Goal: Task Accomplishment & Management: Complete application form

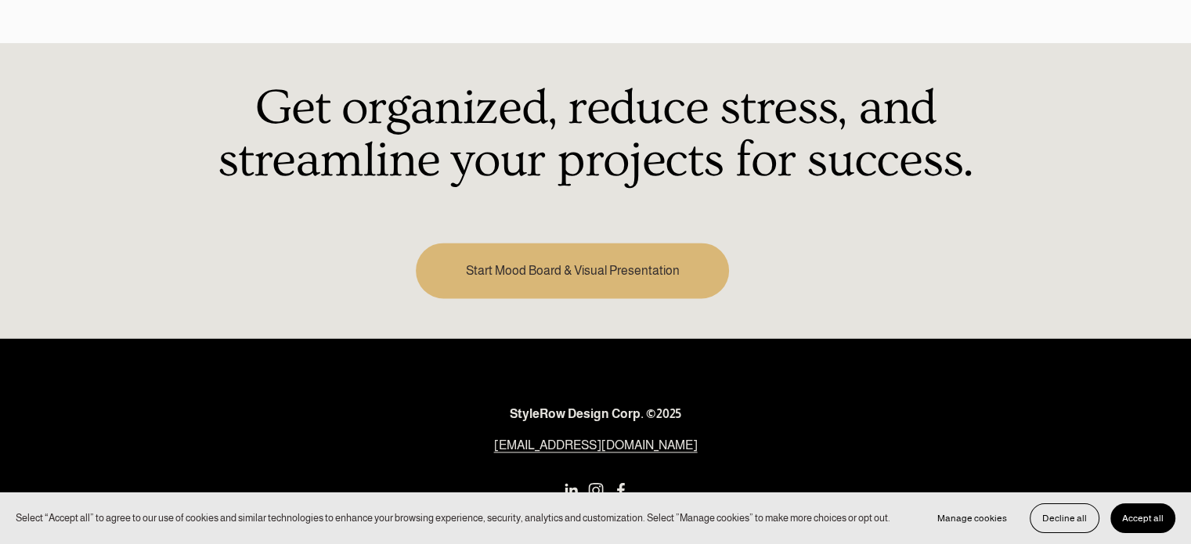
scroll to position [2224, 0]
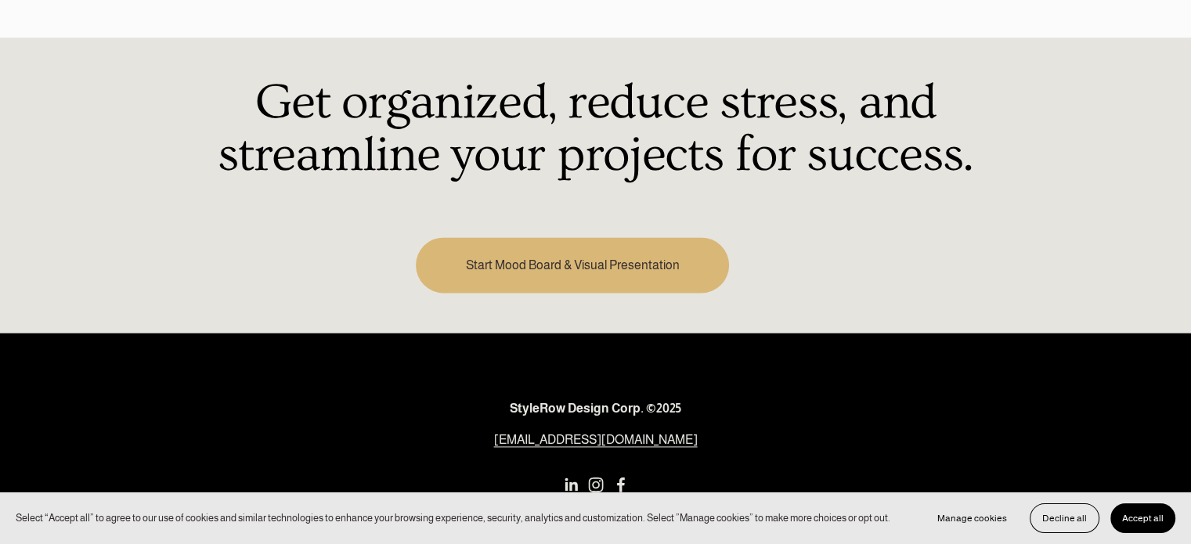
click at [521, 256] on link "Start Mood Board & Visual Presentation" at bounding box center [572, 265] width 313 height 56
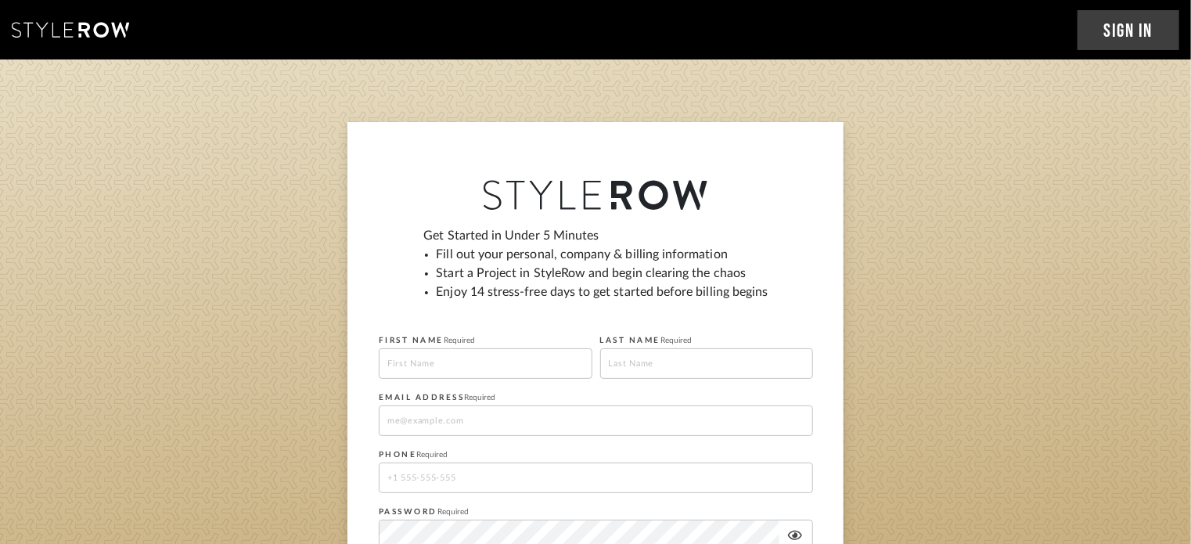
click at [493, 356] on input at bounding box center [486, 363] width 214 height 31
type input "[PERSON_NAME]"
type input "Merideth"
type input "17406325016"
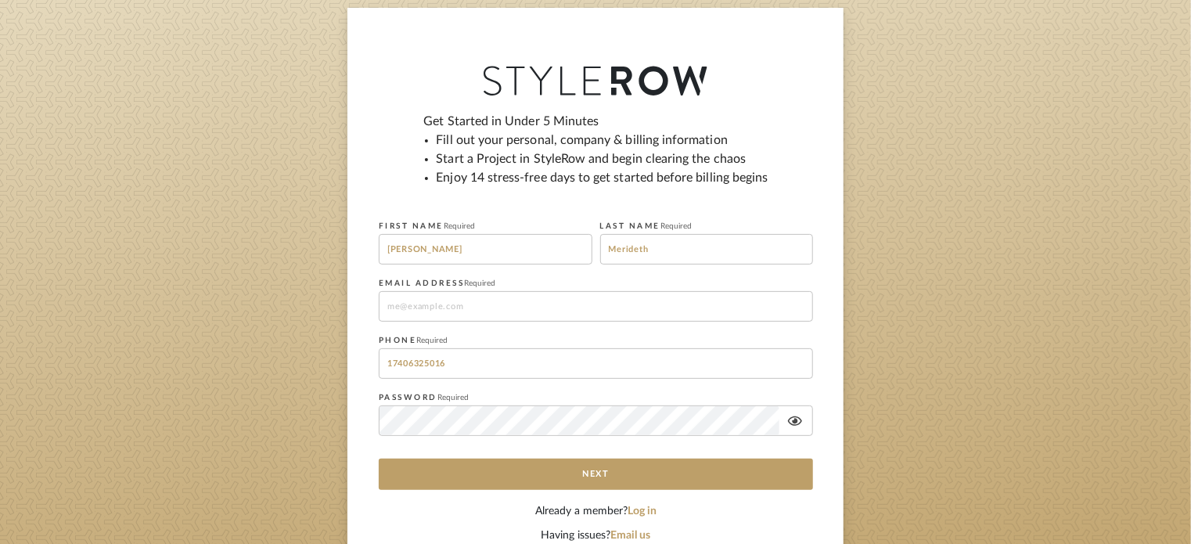
scroll to position [116, 0]
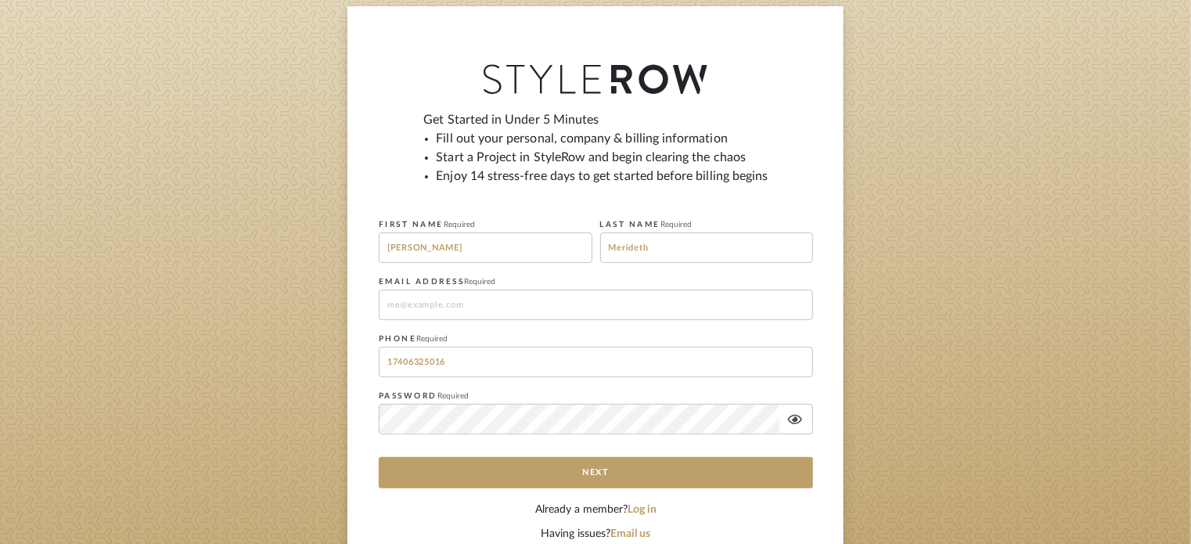
click at [450, 308] on input at bounding box center [596, 305] width 434 height 31
type input "[EMAIL_ADDRESS][DOMAIN_NAME]"
click at [456, 432] on div at bounding box center [596, 419] width 434 height 31
click at [798, 417] on icon at bounding box center [795, 419] width 14 height 13
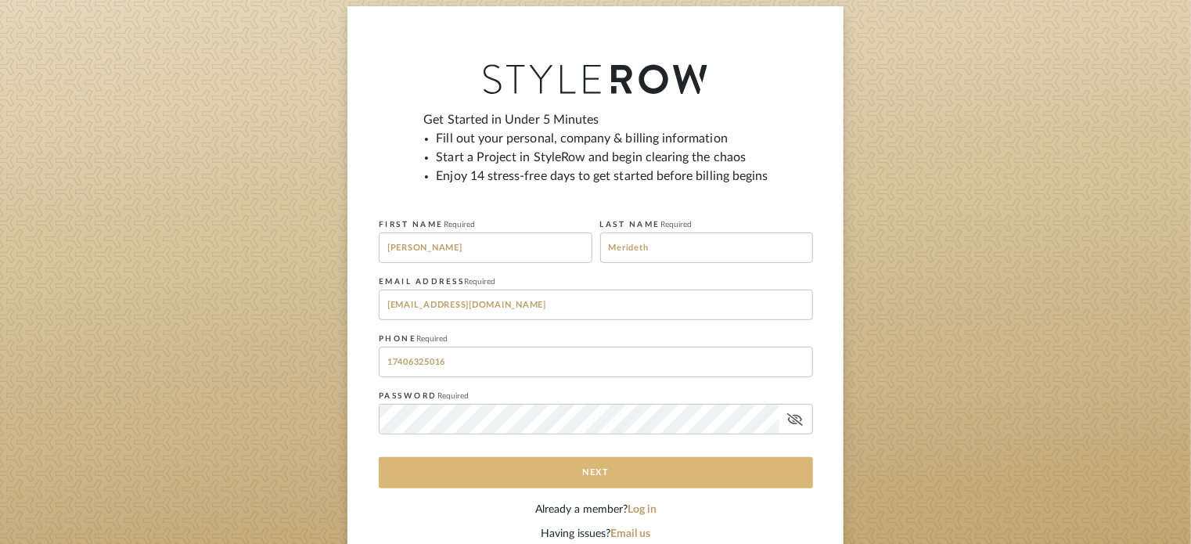
click at [638, 472] on button "Next" at bounding box center [596, 472] width 434 height 31
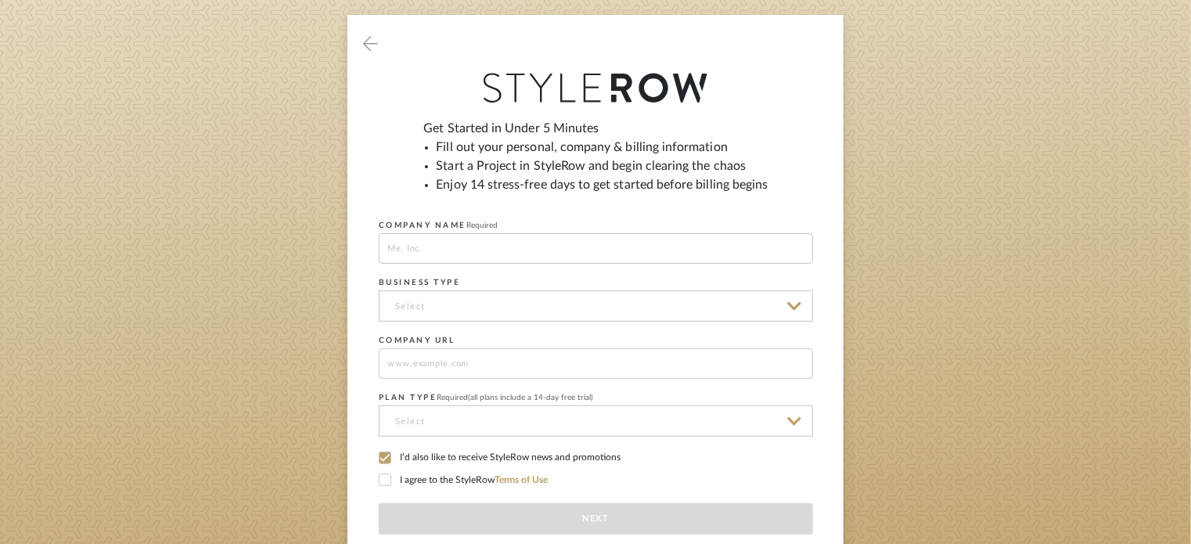
scroll to position [202, 0]
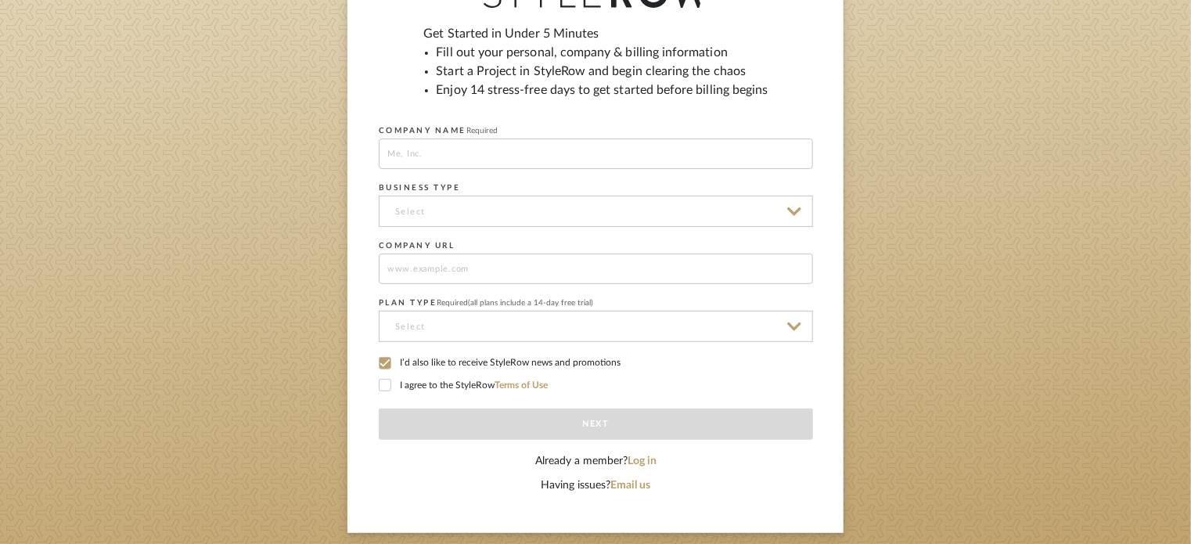
click at [388, 385] on icon at bounding box center [385, 385] width 11 height 11
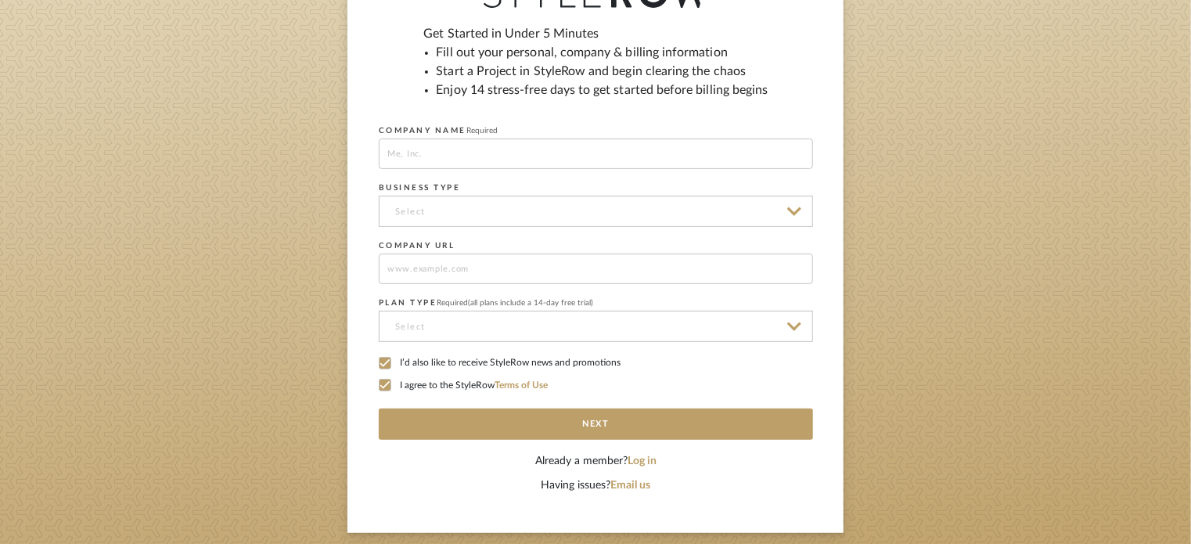
click at [385, 362] on icon at bounding box center [385, 363] width 11 height 11
click at [512, 157] on input at bounding box center [596, 154] width 434 height 31
type input "a"
type input "A JEM's Design"
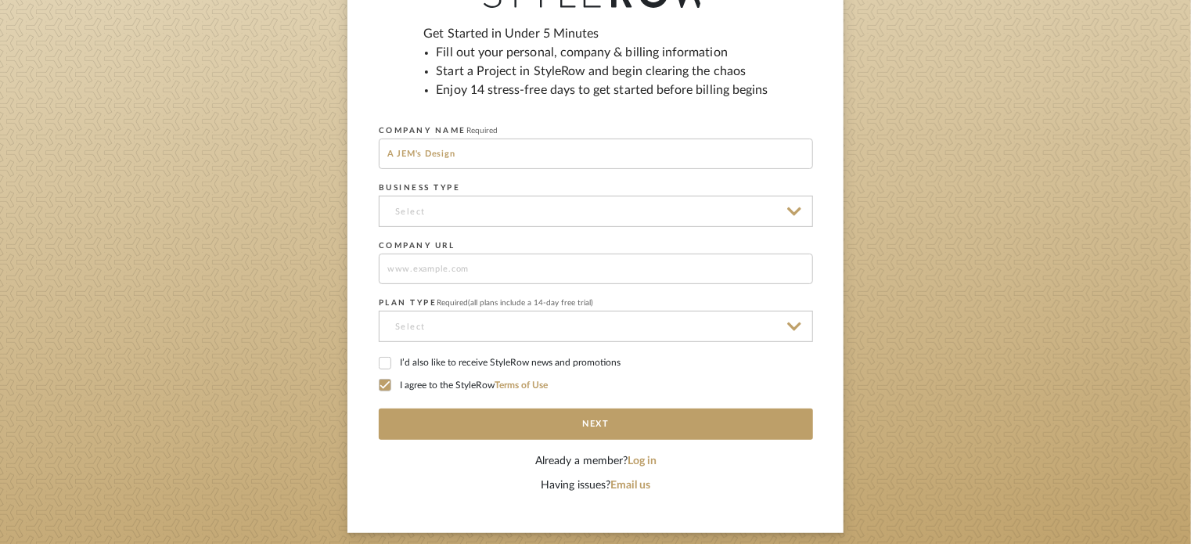
click at [426, 214] on input at bounding box center [596, 211] width 434 height 31
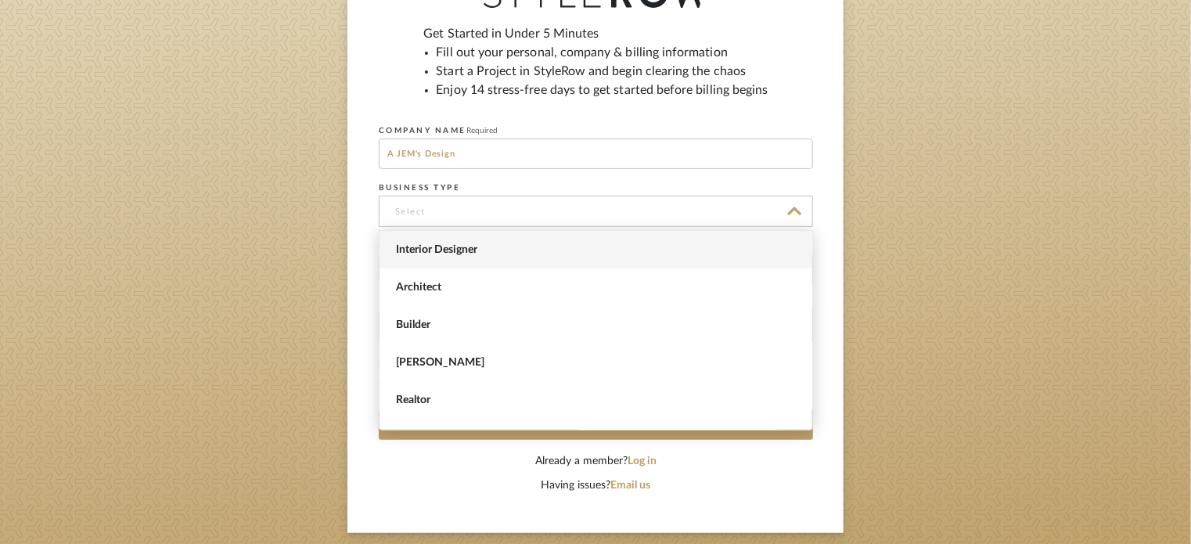
click at [458, 247] on span "Interior Designer" at bounding box center [598, 249] width 404 height 13
type input "Interior Designer"
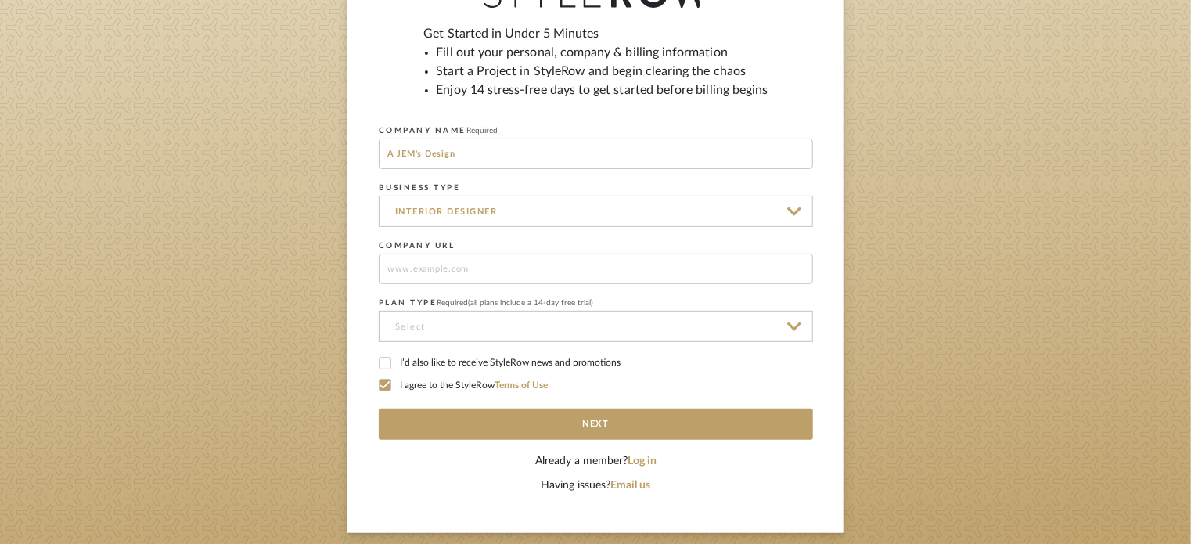
click at [429, 270] on input at bounding box center [596, 269] width 434 height 31
click at [426, 316] on input at bounding box center [596, 326] width 434 height 31
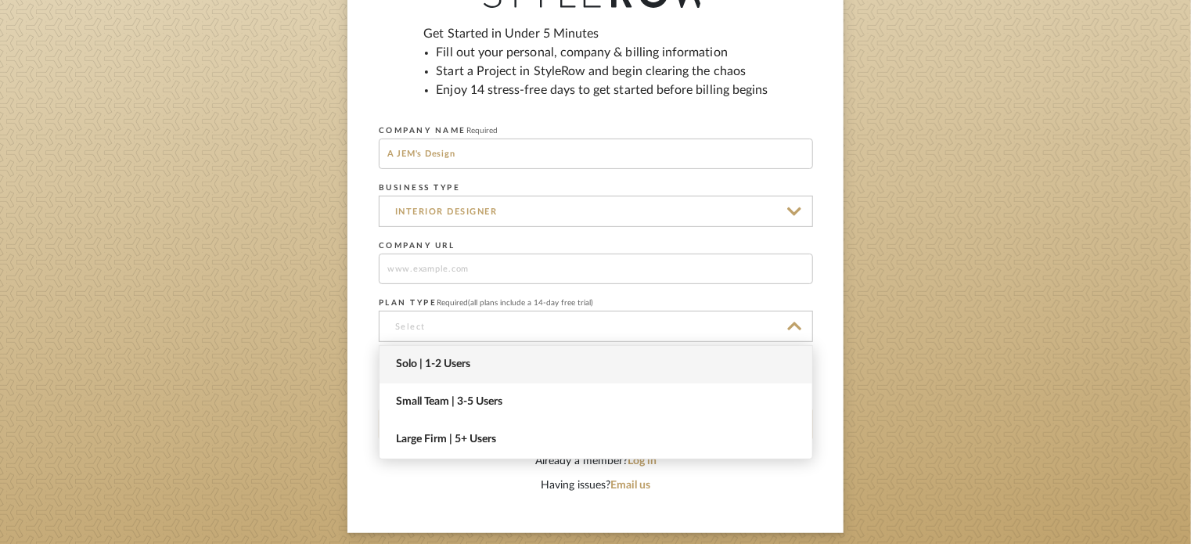
click at [456, 359] on span "Solo | 1-2 Users" at bounding box center [598, 364] width 404 height 13
type input "Solo | 1-2 Users"
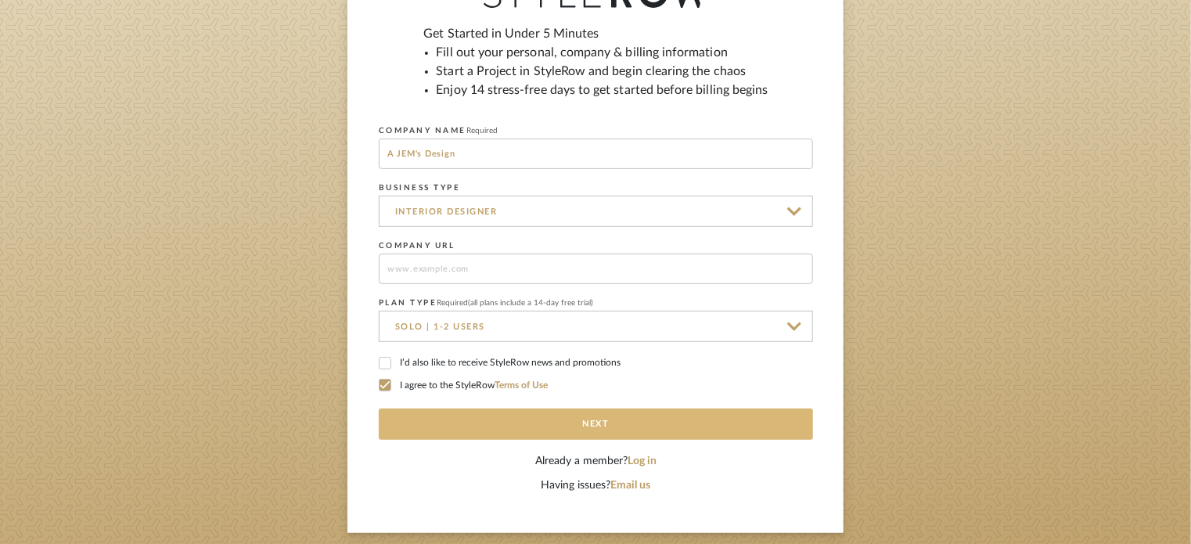
click at [470, 418] on button "Next" at bounding box center [596, 424] width 434 height 31
